Goal: Find specific page/section: Find specific page/section

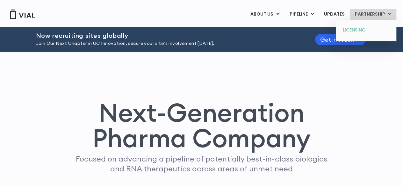
click at [352, 27] on link "LICENSING" at bounding box center [366, 30] width 56 height 10
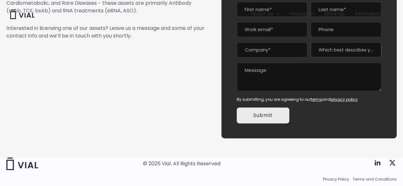
scroll to position [104, 0]
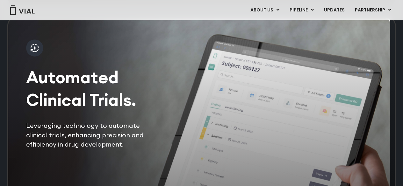
scroll to position [1205, 0]
